Goal: Task Accomplishment & Management: Use online tool/utility

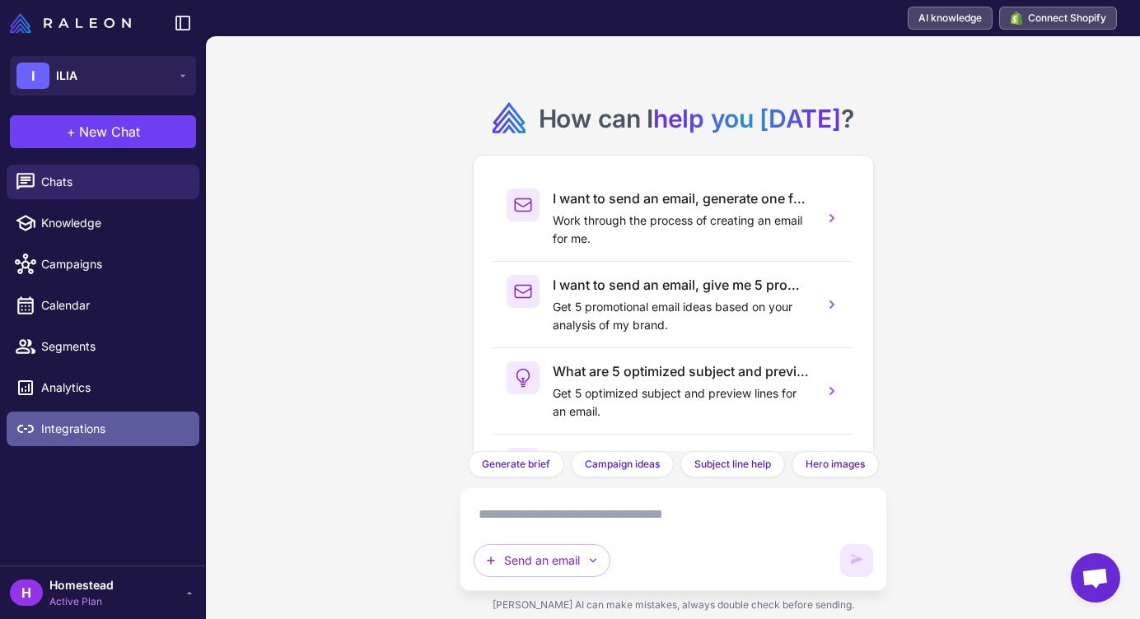
click at [94, 441] on link "Integrations" at bounding box center [103, 429] width 193 height 35
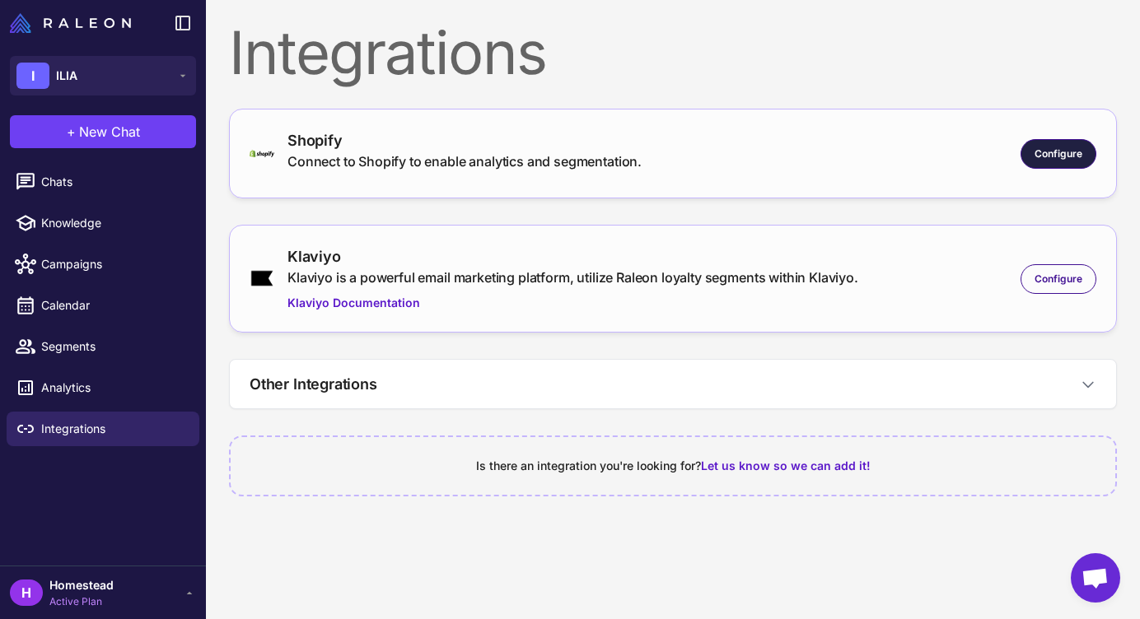
click at [1057, 147] on span "Configure" at bounding box center [1059, 154] width 48 height 15
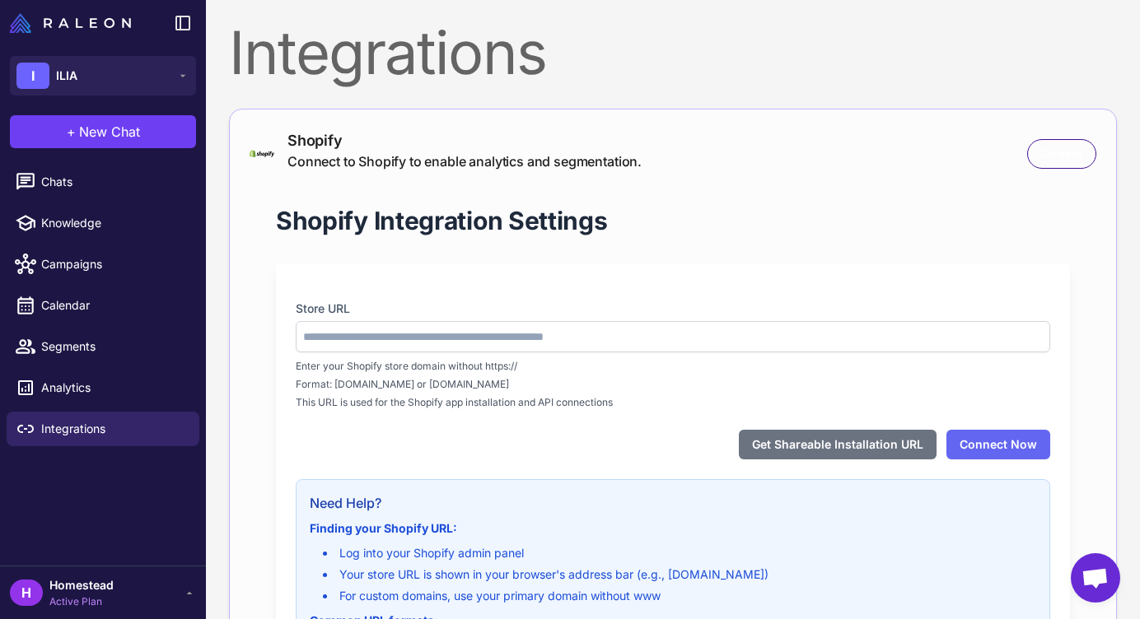
type input "**********"
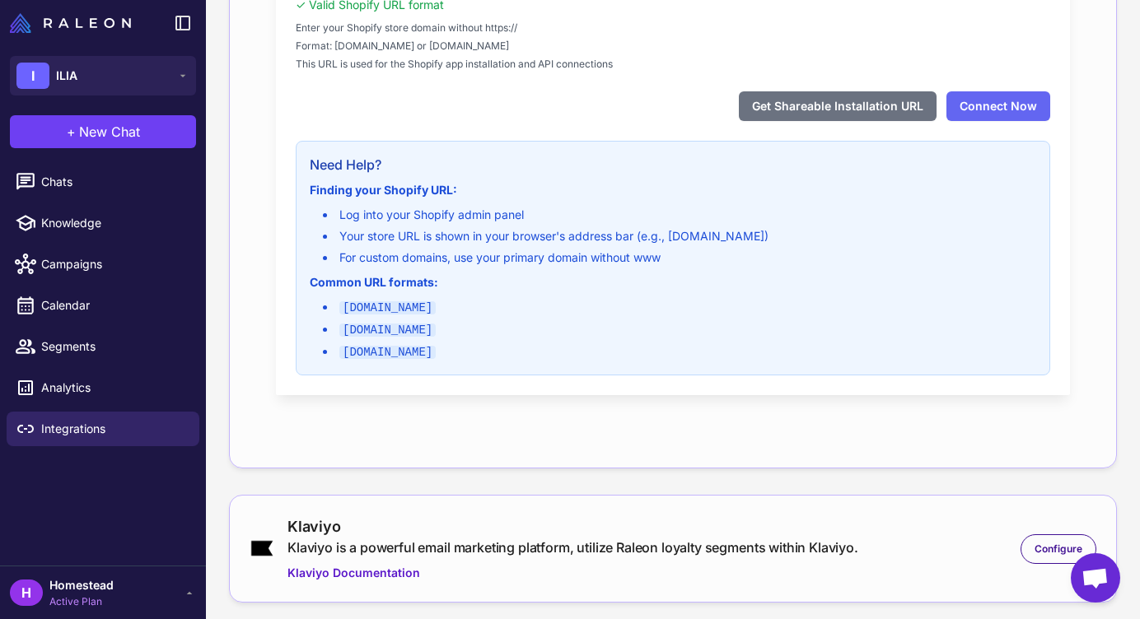
scroll to position [247, 0]
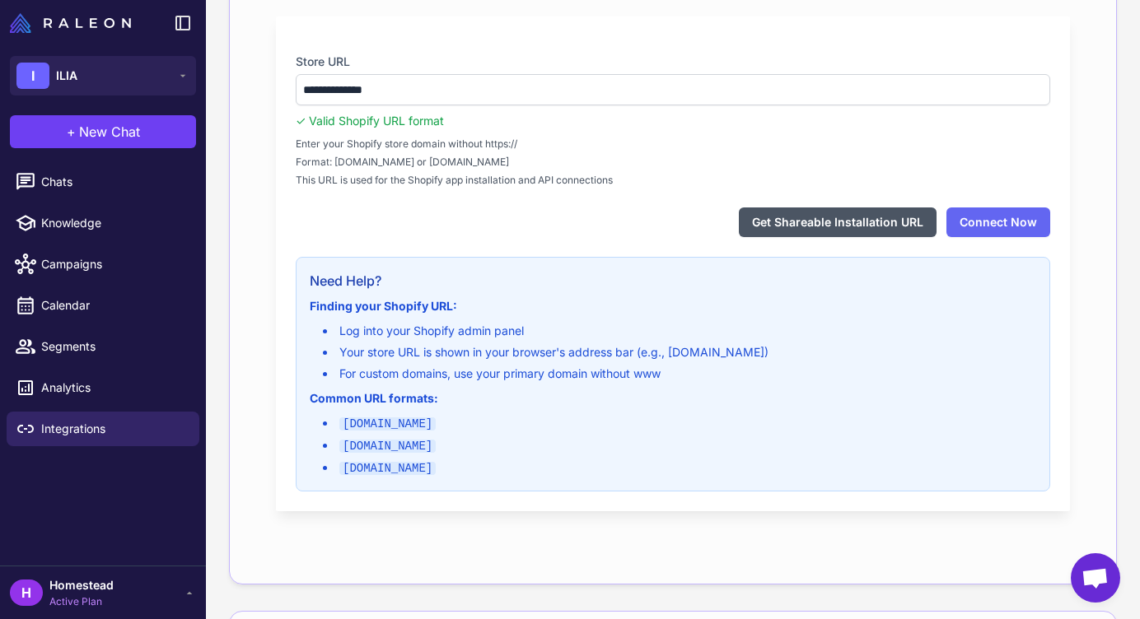
click at [825, 224] on button "Get Shareable Installation URL" at bounding box center [838, 223] width 198 height 30
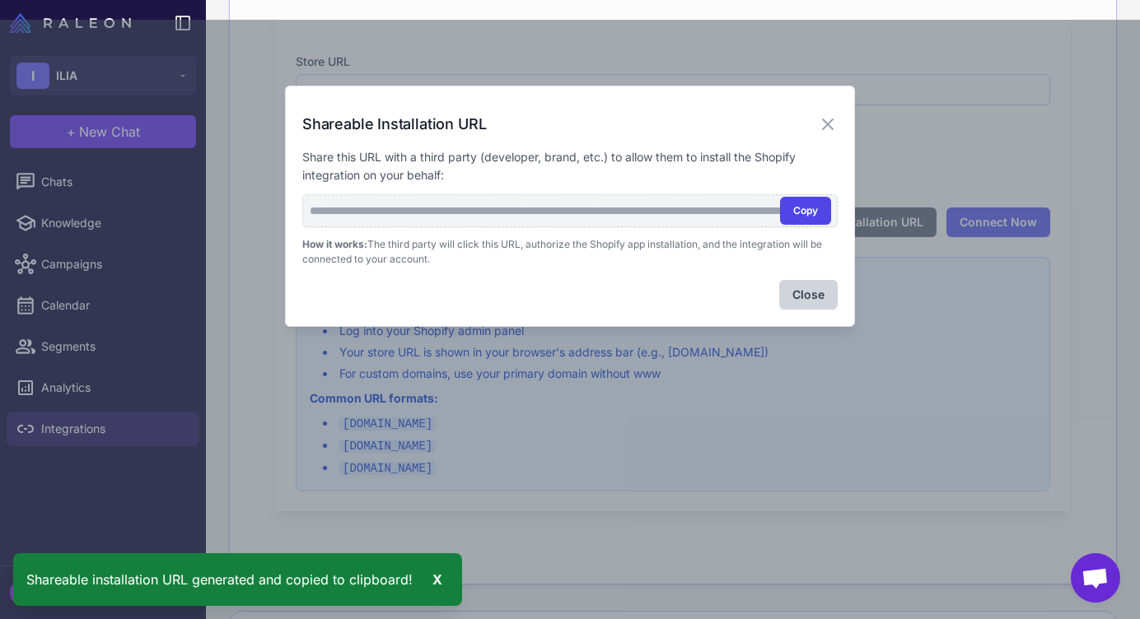
click at [802, 213] on button "Copy" at bounding box center [805, 211] width 51 height 28
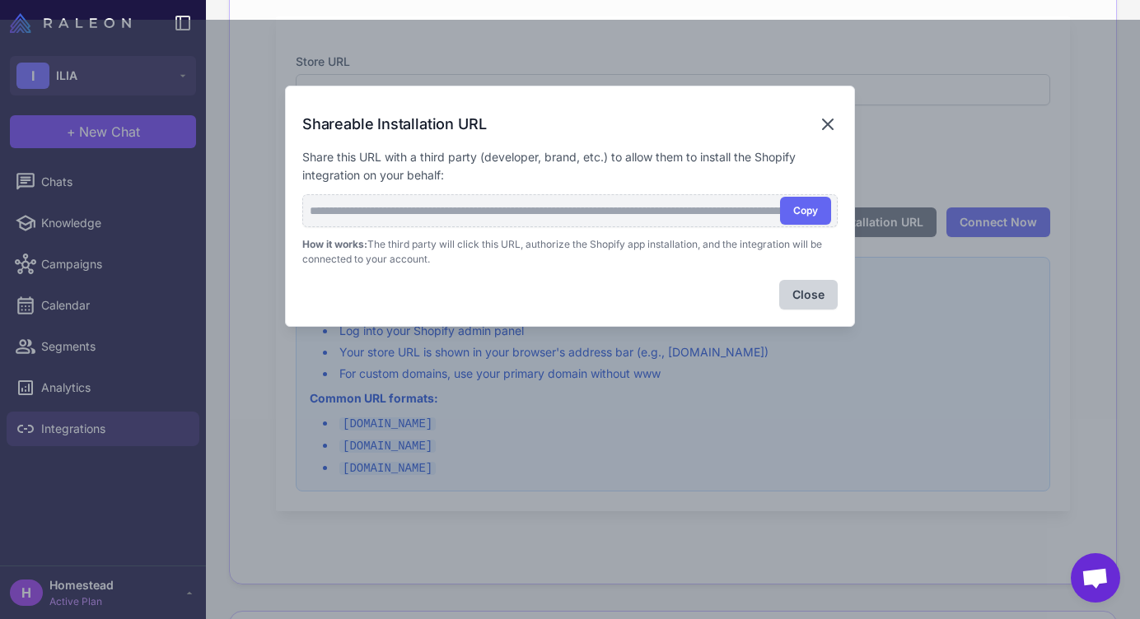
click at [828, 124] on icon at bounding box center [828, 124] width 10 height 10
